Goal: Transaction & Acquisition: Purchase product/service

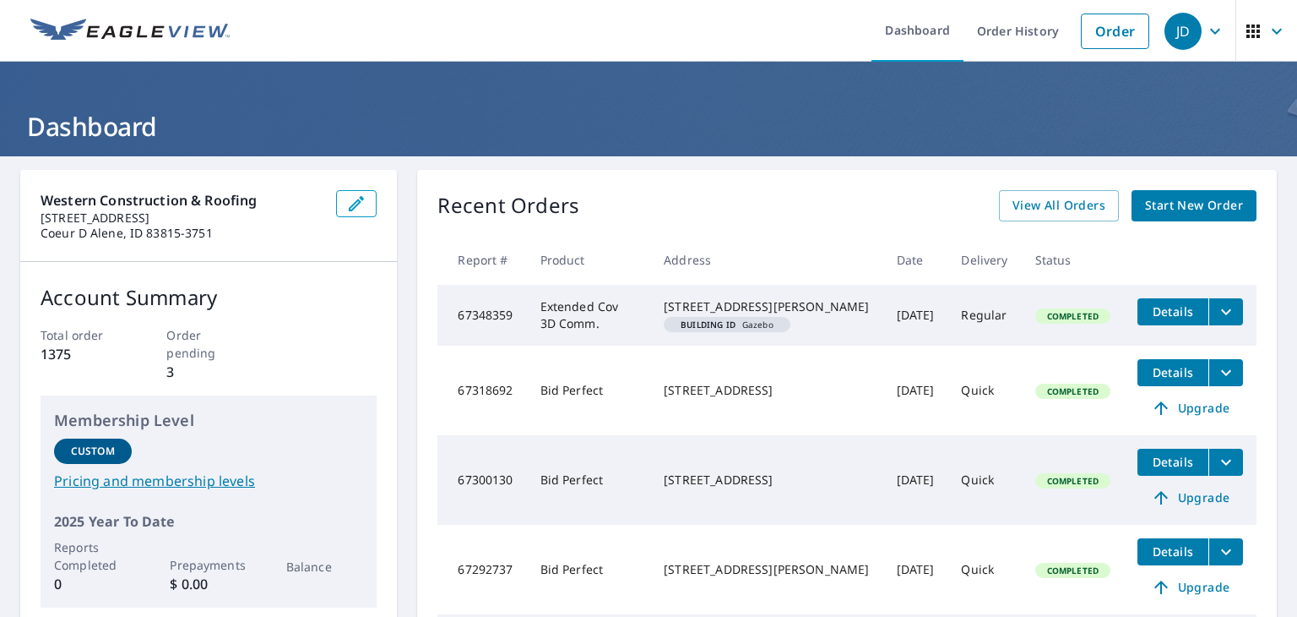
click at [1194, 214] on span "Start New Order" at bounding box center [1194, 205] width 98 height 21
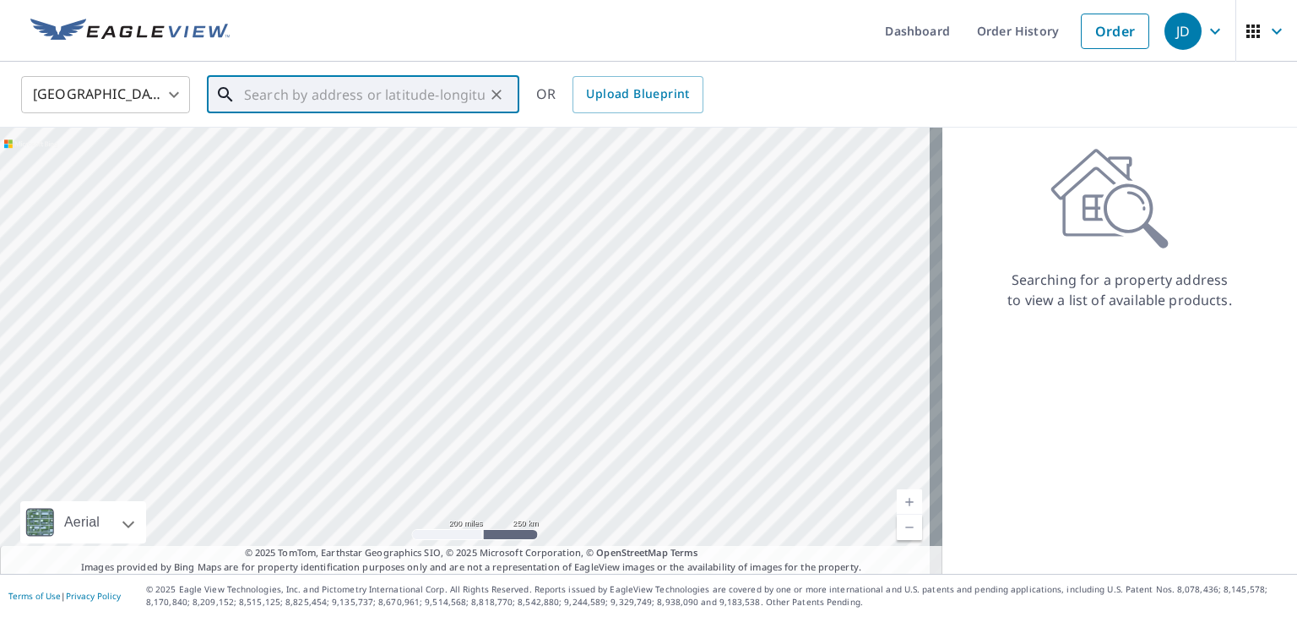
click at [426, 90] on input "text" at bounding box center [364, 94] width 241 height 47
paste input "[STREET_ADDRESS]"
click at [426, 90] on input "[STREET_ADDRESS]" at bounding box center [364, 94] width 241 height 47
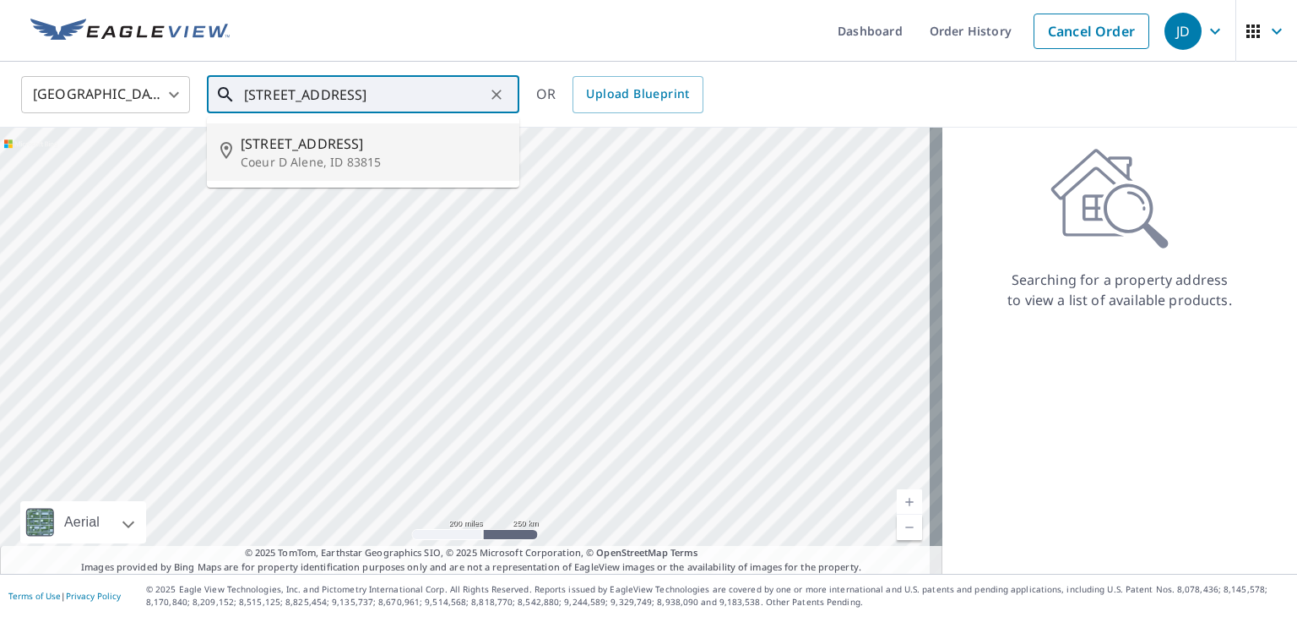
click at [395, 155] on p "Coeur D Alene, ID 83815" at bounding box center [373, 162] width 265 height 17
type input "[STREET_ADDRESS]"
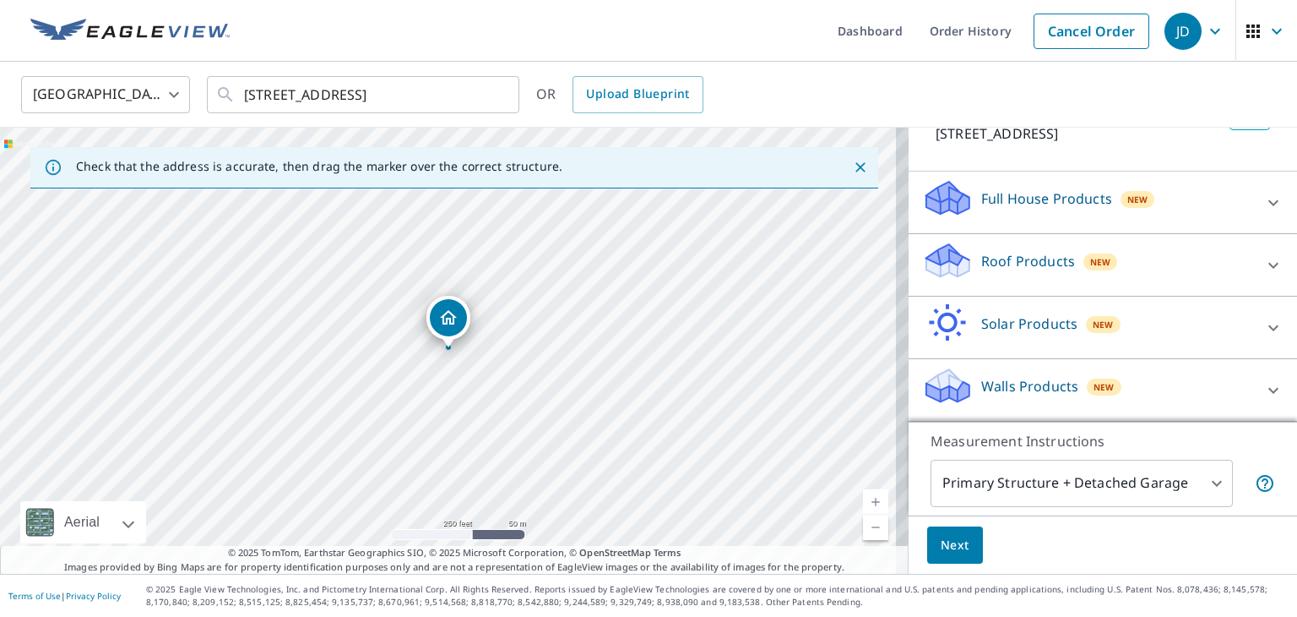
scroll to position [145, 0]
click at [1264, 275] on icon at bounding box center [1274, 265] width 20 height 20
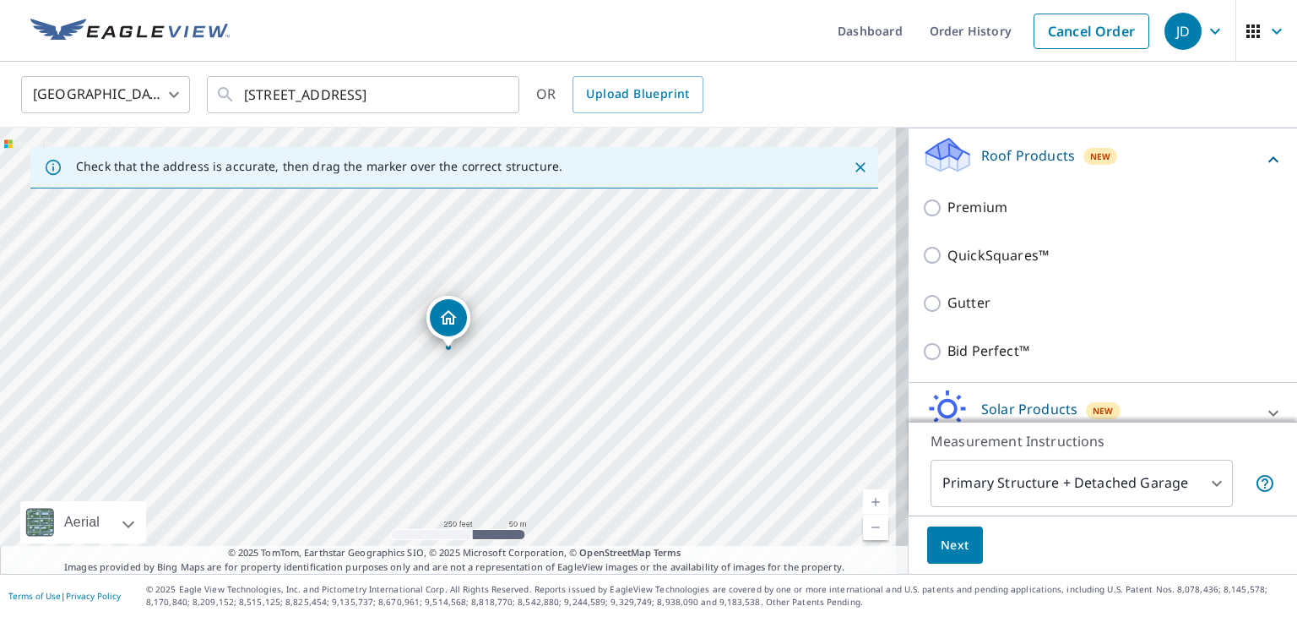
scroll to position [247, 0]
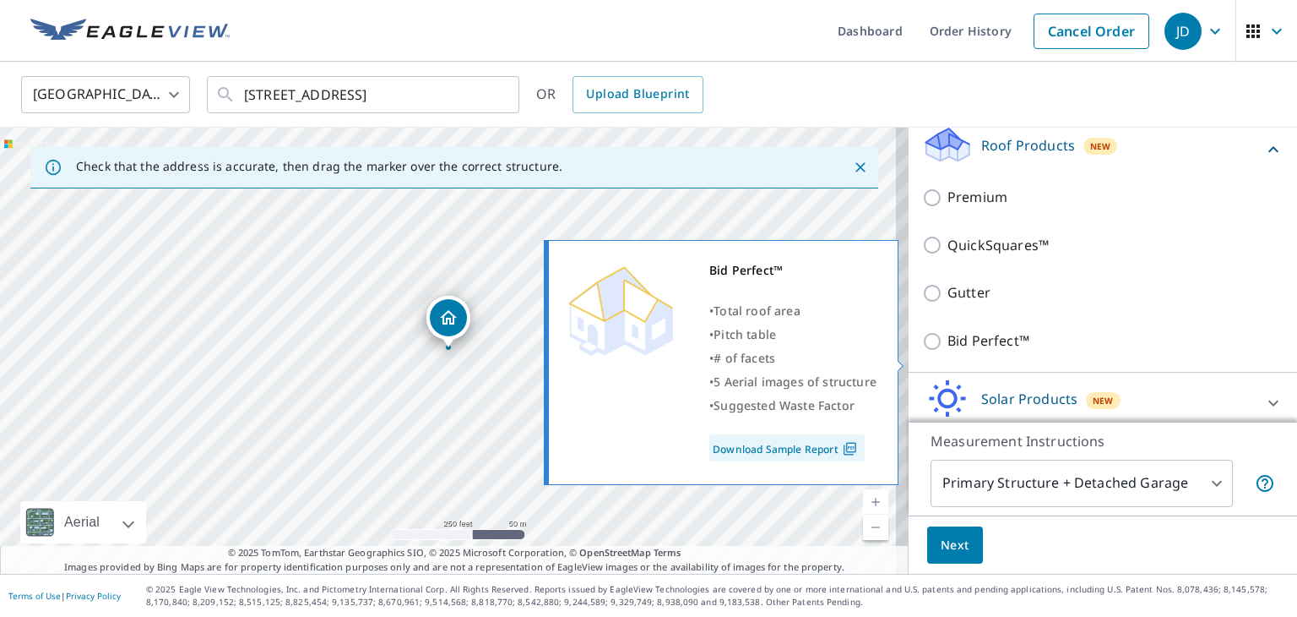
click at [922, 351] on input "Bid Perfect™" at bounding box center [934, 341] width 25 height 20
checkbox input "true"
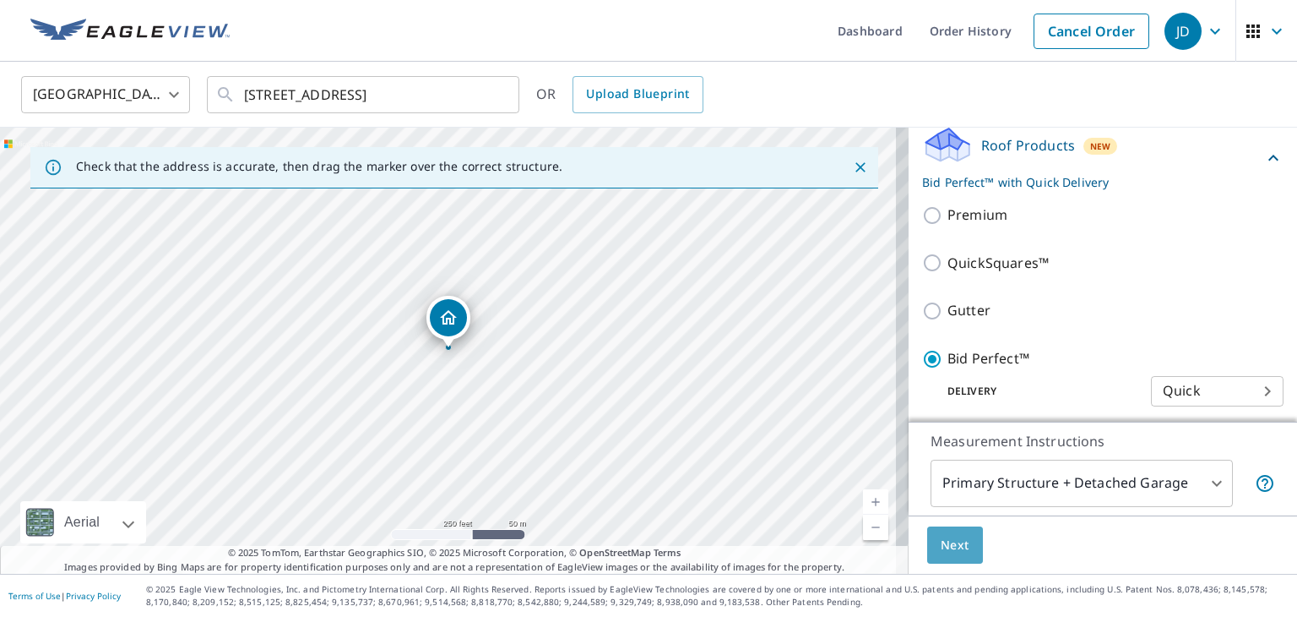
click at [946, 549] on span "Next" at bounding box center [955, 545] width 29 height 21
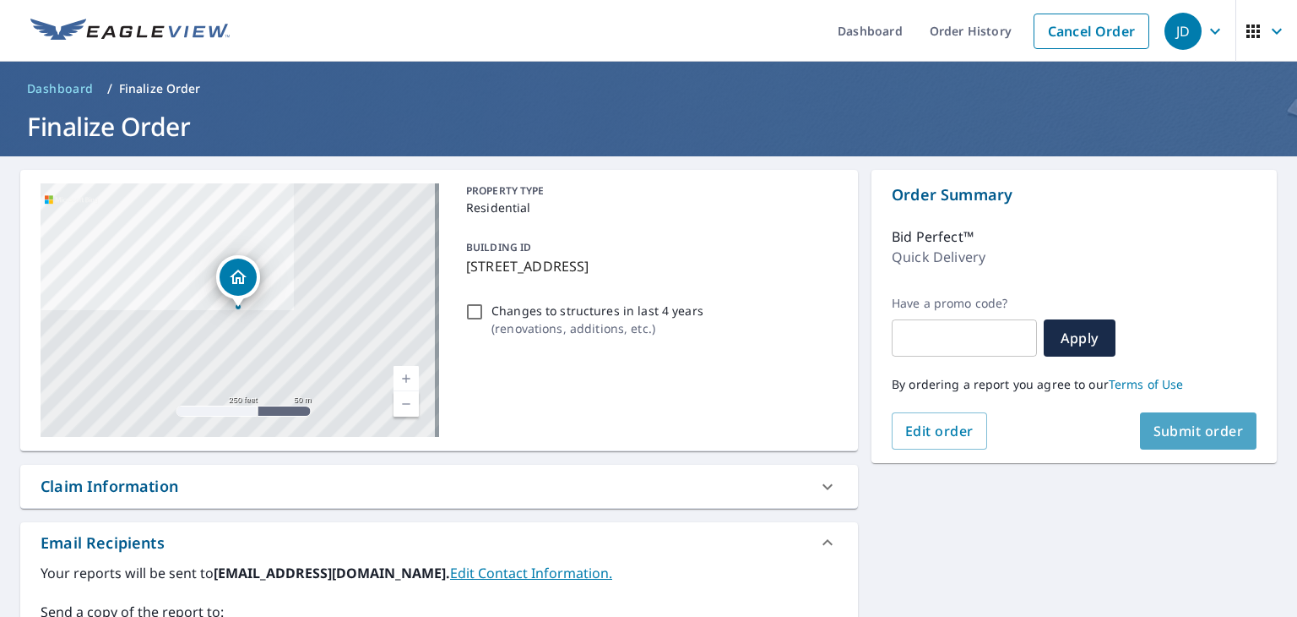
click at [1213, 433] on span "Submit order" at bounding box center [1199, 430] width 90 height 19
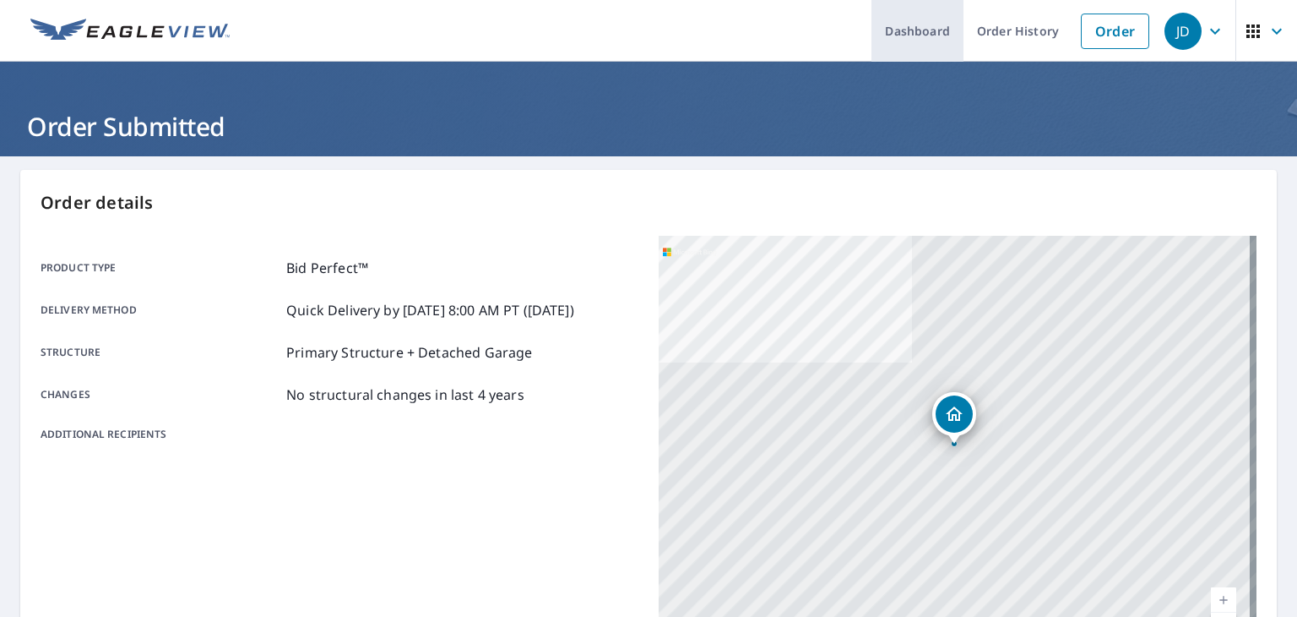
click at [889, 18] on link "Dashboard" at bounding box center [918, 31] width 92 height 62
